Goal: Transaction & Acquisition: Book appointment/travel/reservation

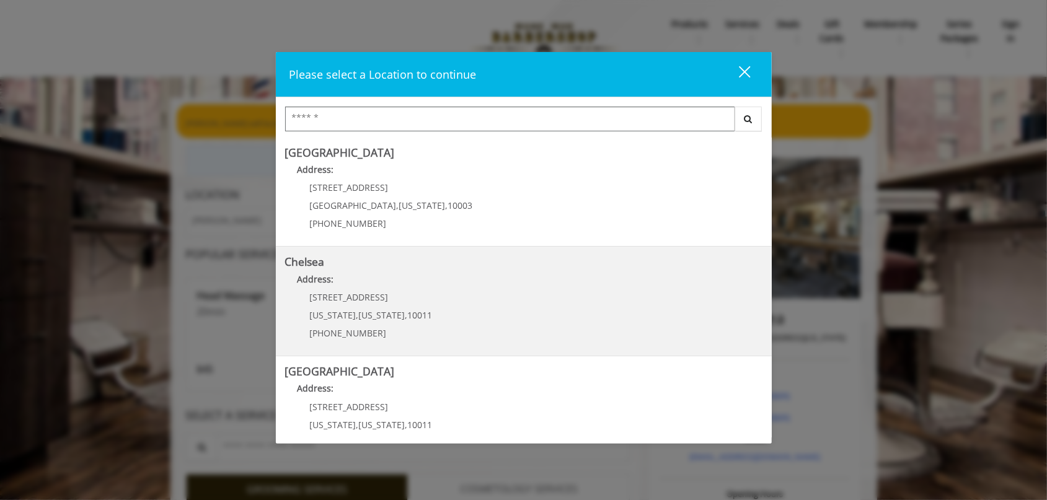
scroll to position [246, 0]
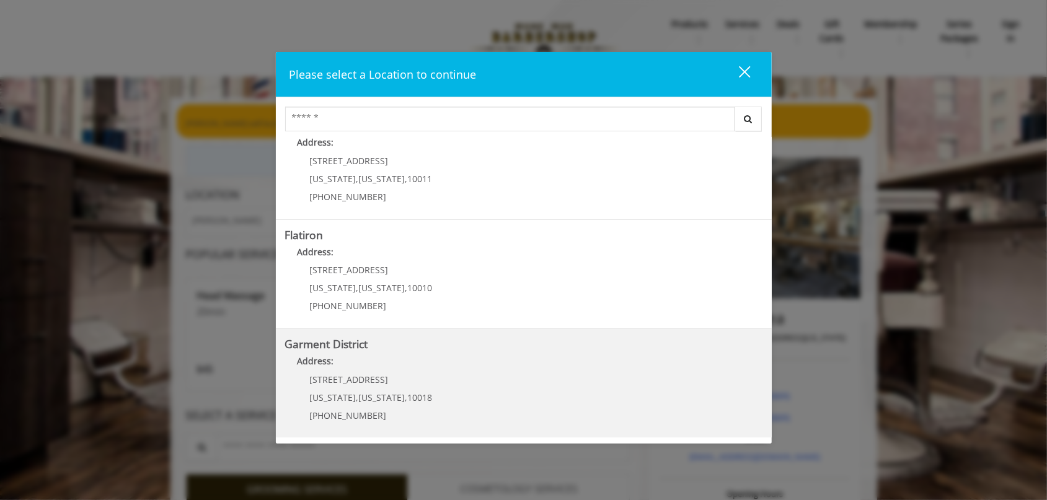
click at [424, 350] on District "Garment District Address: 1400 Broadway New York , New York , 10018 (212) 997-4…" at bounding box center [523, 384] width 477 height 91
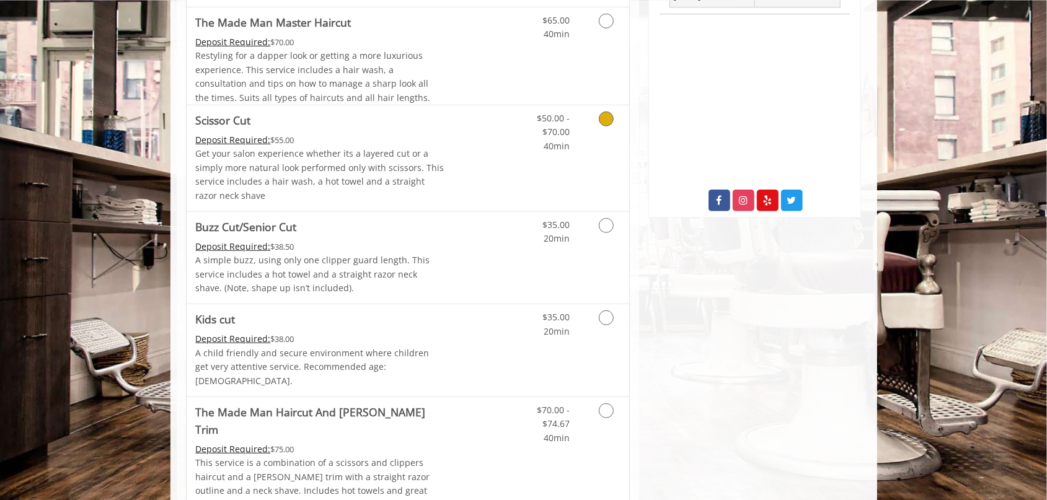
scroll to position [557, 0]
click at [421, 272] on p "A simple buzz, using only one clipper guard length. This service includes a hot…" at bounding box center [320, 274] width 249 height 42
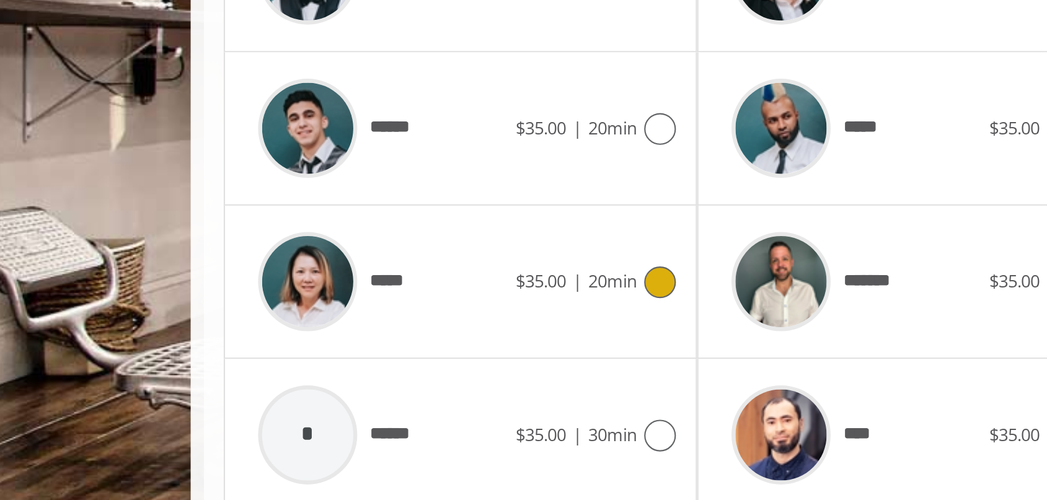
scroll to position [582, 0]
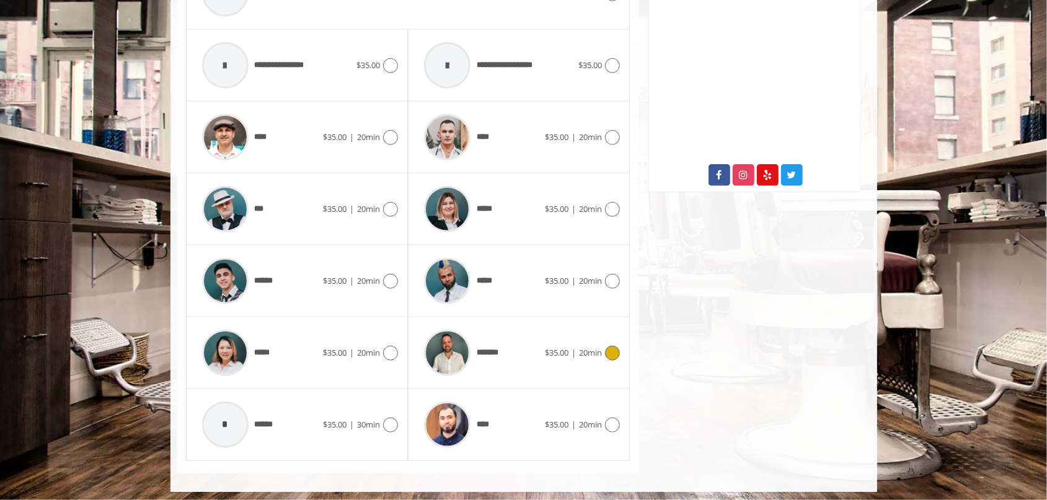
click at [601, 359] on span "$35.00 | 20min" at bounding box center [573, 353] width 57 height 13
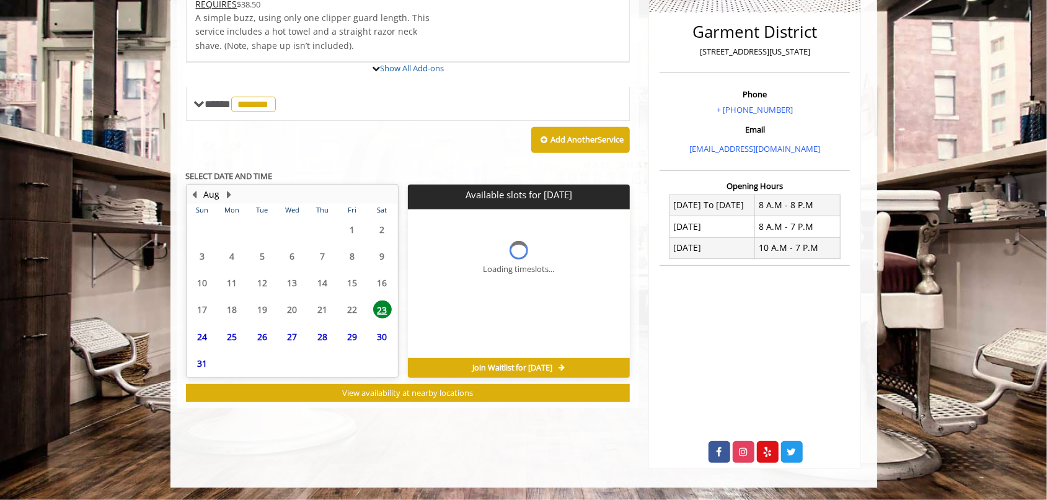
scroll to position [354, 0]
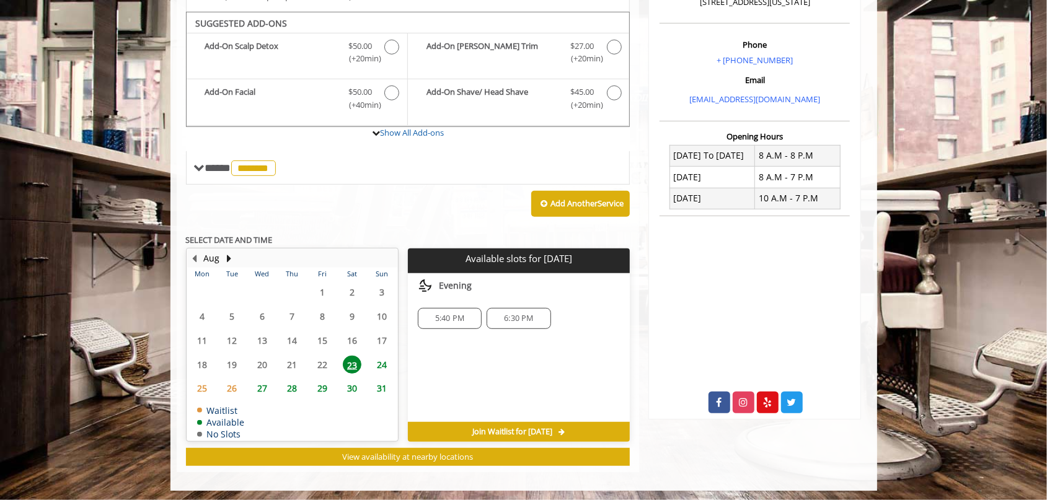
click at [291, 389] on span "28" at bounding box center [292, 389] width 19 height 18
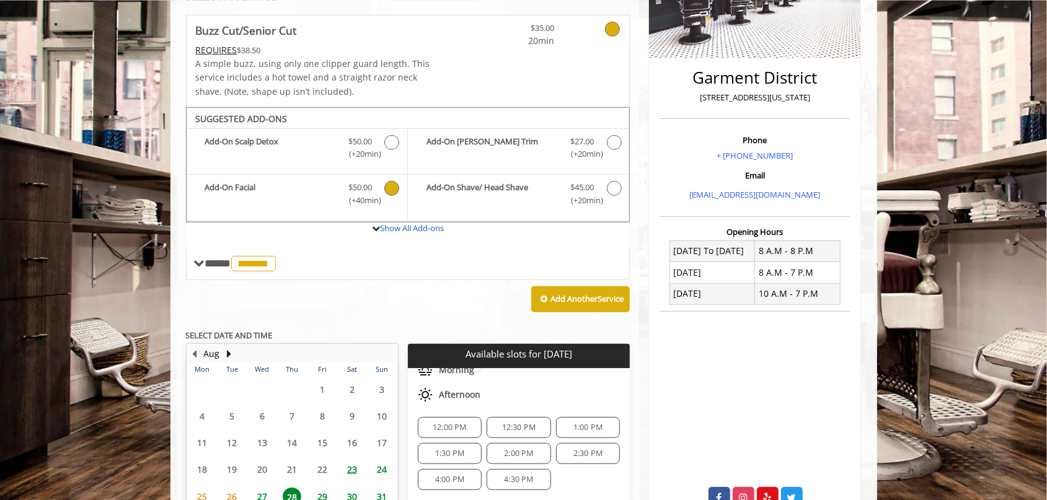
scroll to position [244, 0]
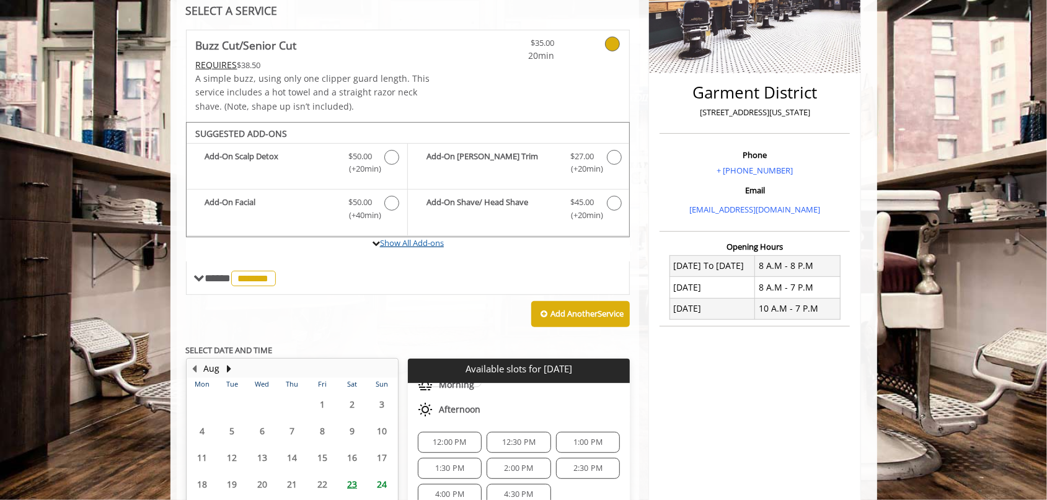
click at [412, 246] on link "Show All Add-ons" at bounding box center [412, 242] width 64 height 11
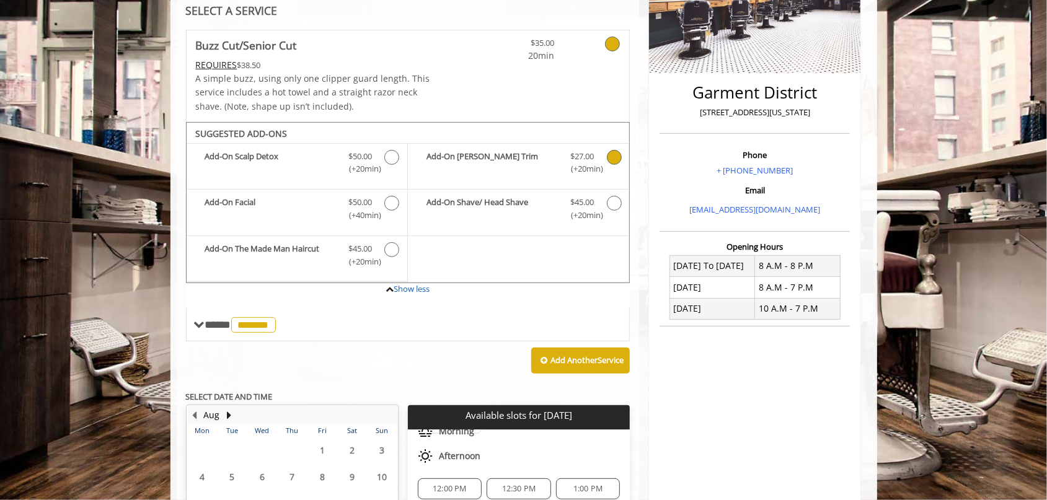
click at [546, 164] on b "Add-On [PERSON_NAME] Trim" at bounding box center [492, 163] width 131 height 26
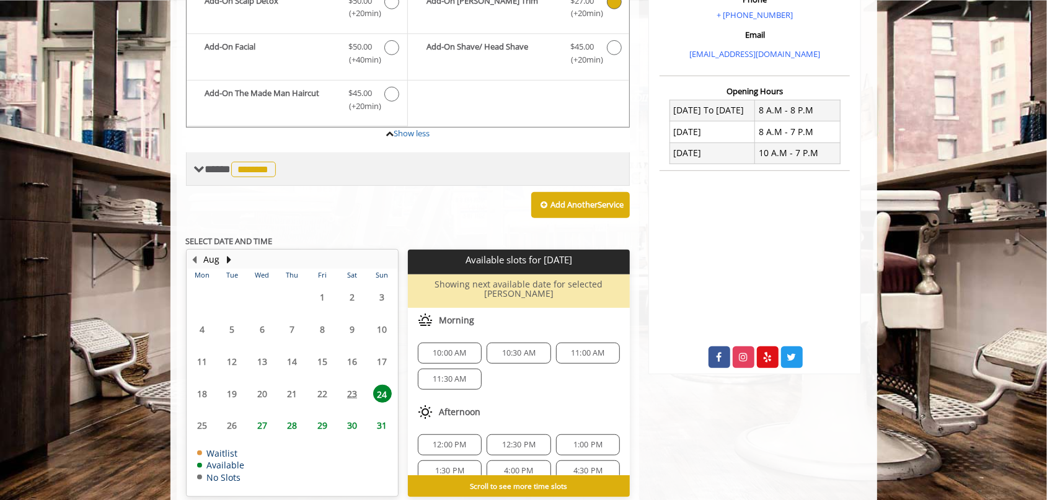
scroll to position [444, 0]
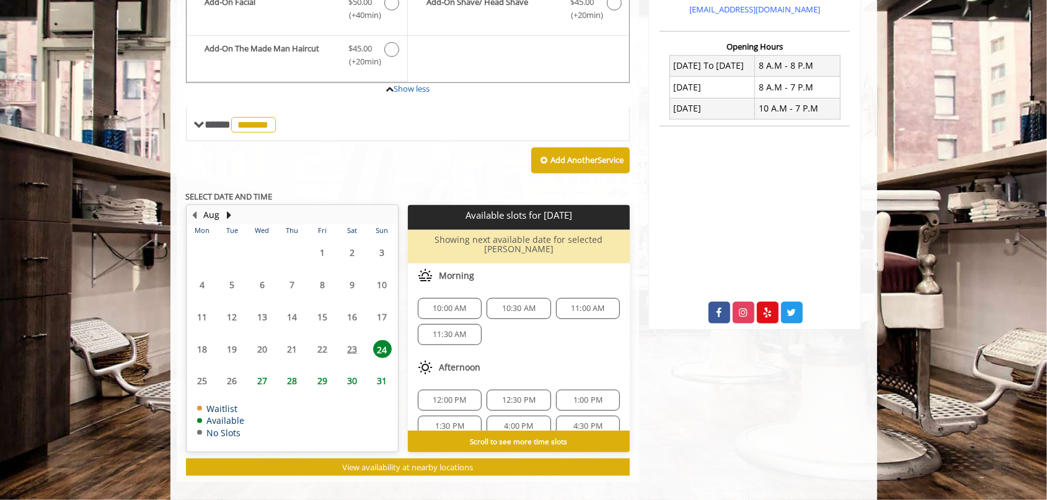
click at [296, 375] on span "28" at bounding box center [292, 381] width 19 height 18
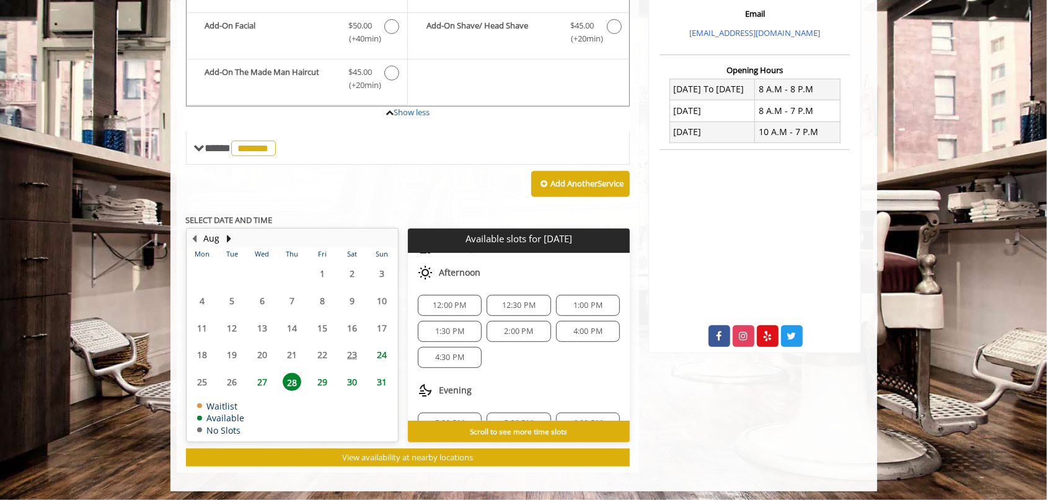
scroll to position [58, 0]
